Goal: Find specific page/section: Find specific page/section

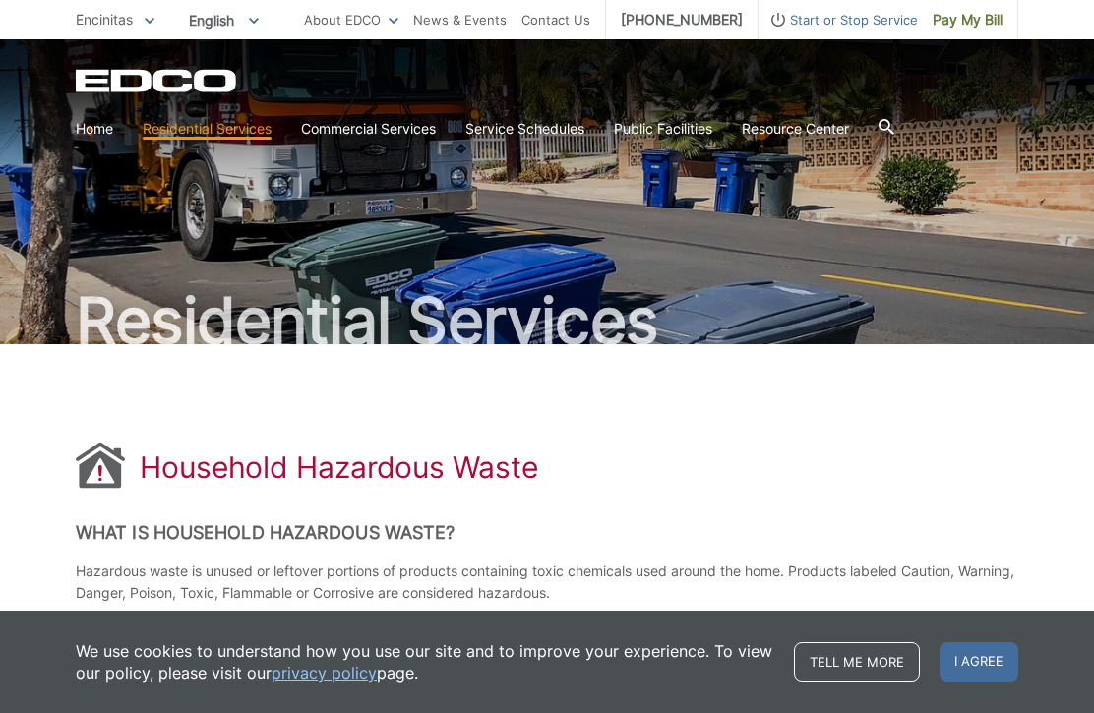
click at [975, 673] on span "I agree" at bounding box center [978, 661] width 79 height 39
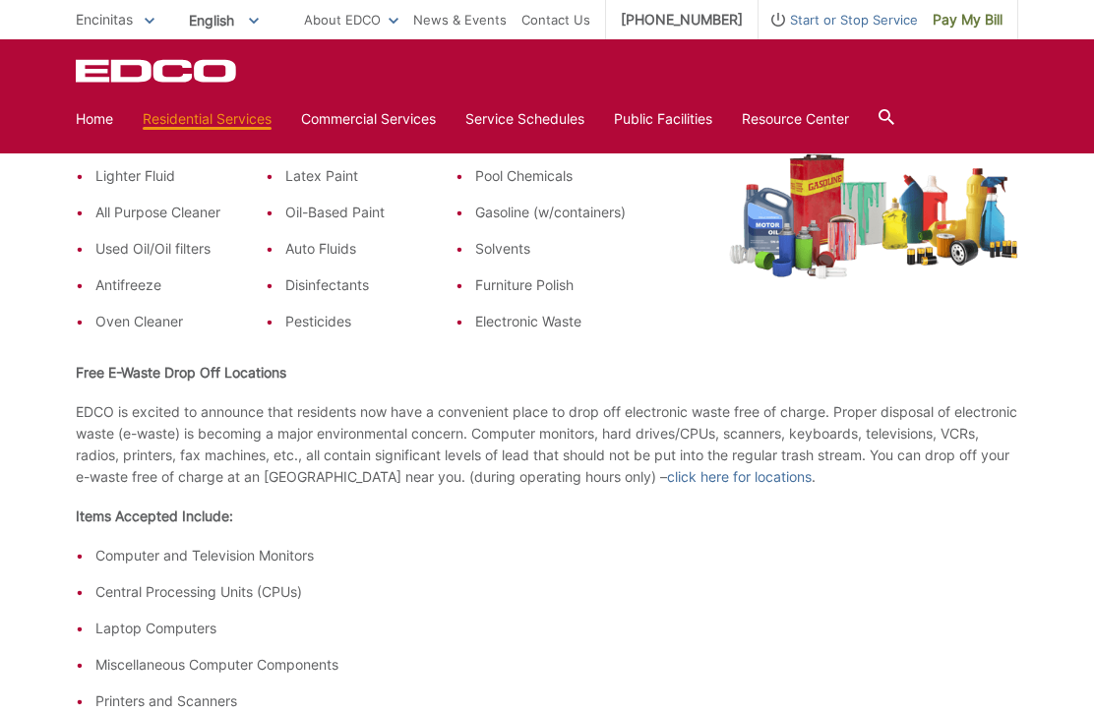
scroll to position [540, 0]
click at [756, 477] on link "click here for locations" at bounding box center [739, 478] width 145 height 22
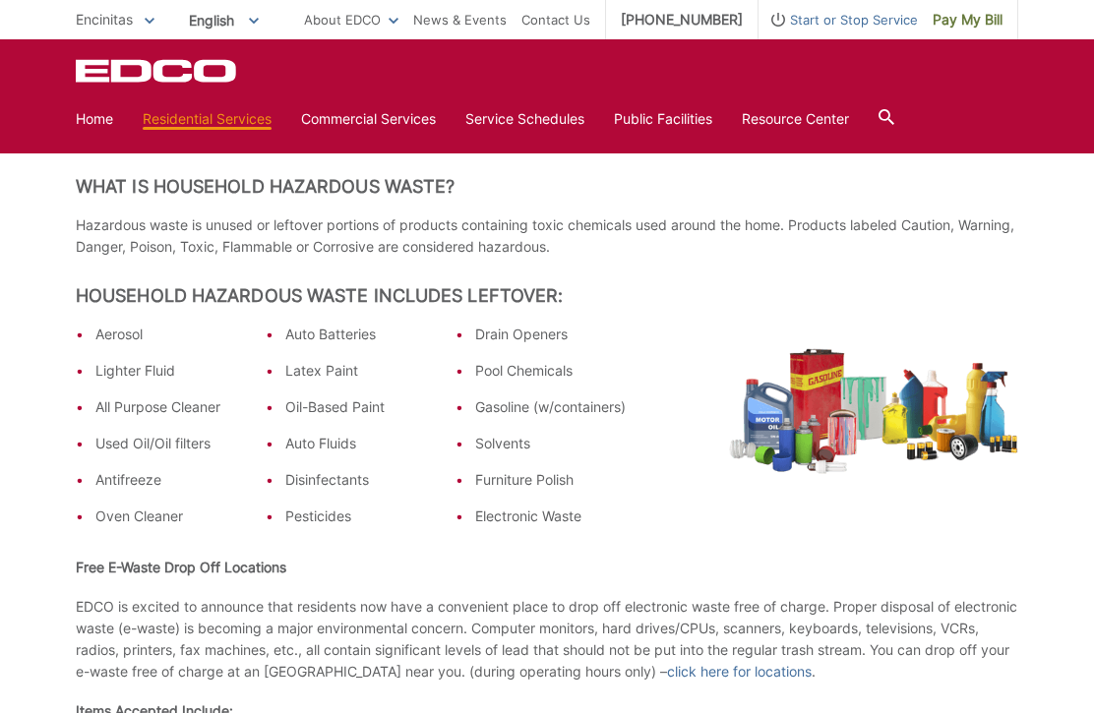
scroll to position [347, 0]
click at [750, 675] on link "click here for locations" at bounding box center [739, 671] width 145 height 22
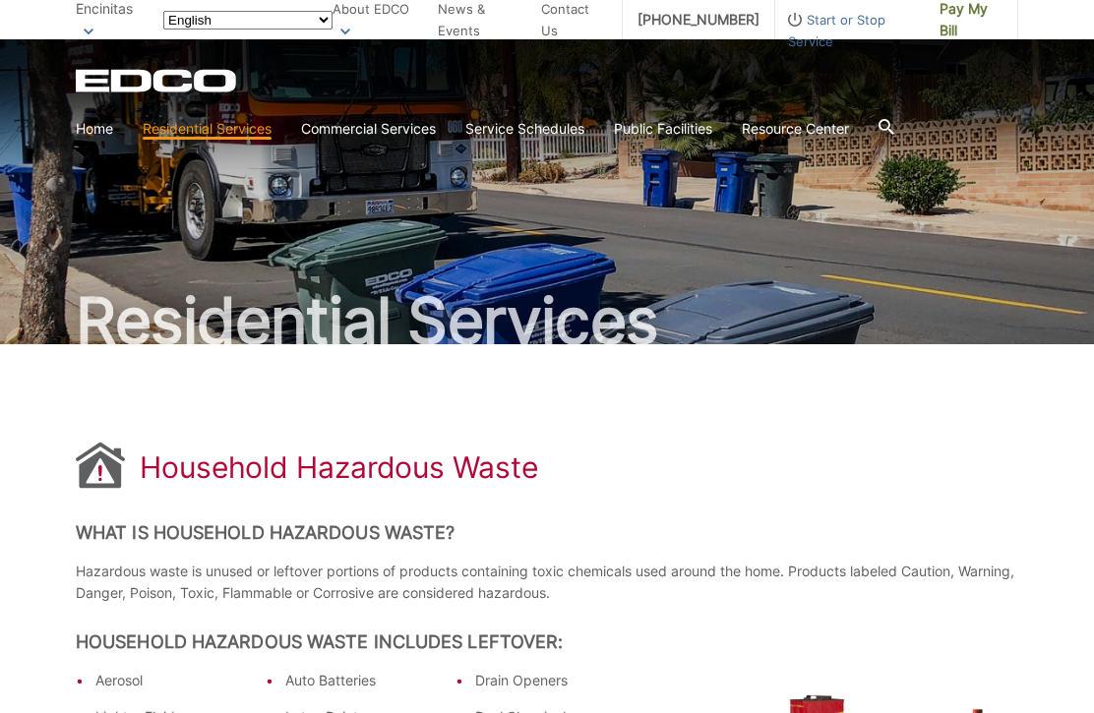
scroll to position [413, 0]
